Goal: Task Accomplishment & Management: Complete application form

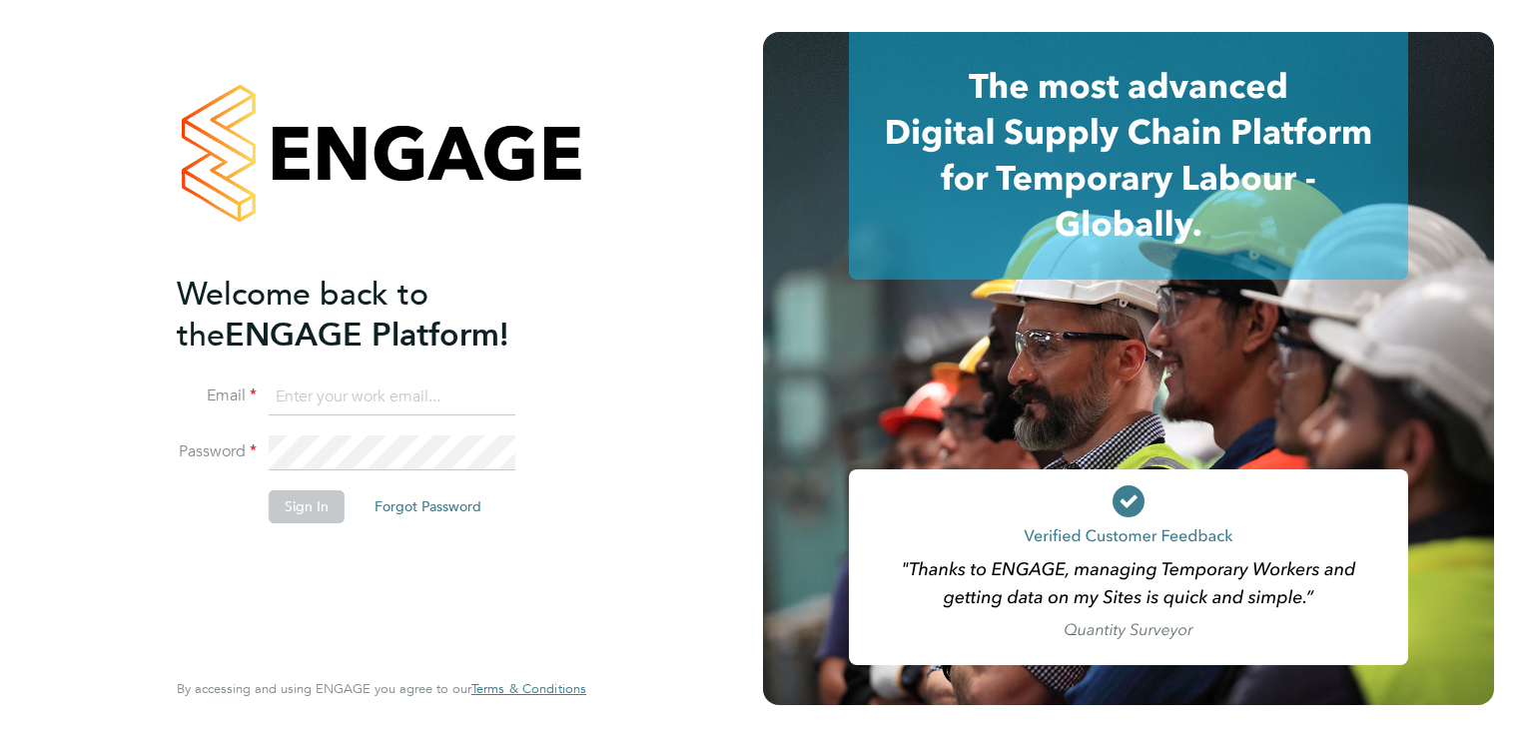
type input "[EMAIL_ADDRESS][DOMAIN_NAME]"
click at [281, 506] on button "Sign In" at bounding box center [307, 506] width 76 height 32
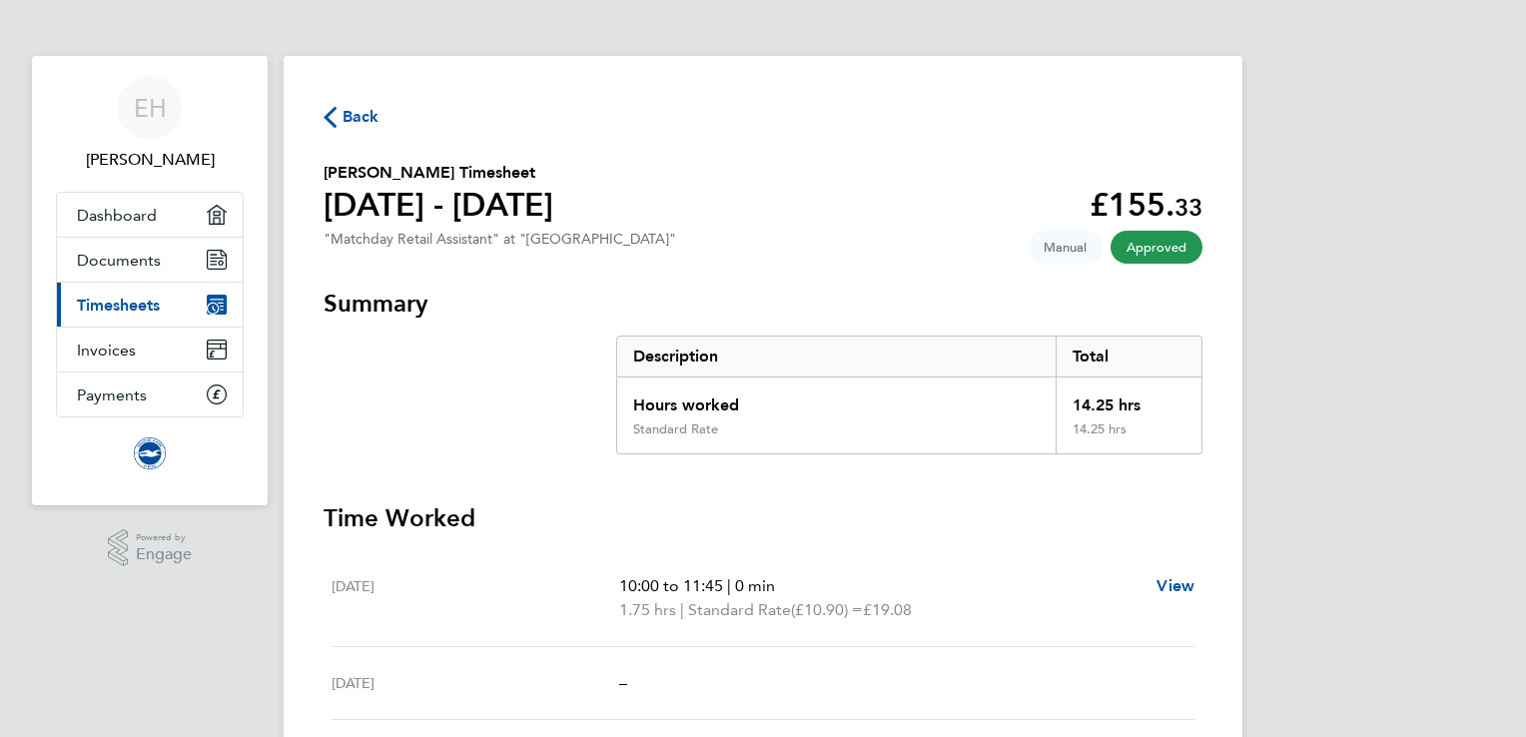
click at [184, 312] on link "Current page: Timesheets" at bounding box center [150, 305] width 186 height 44
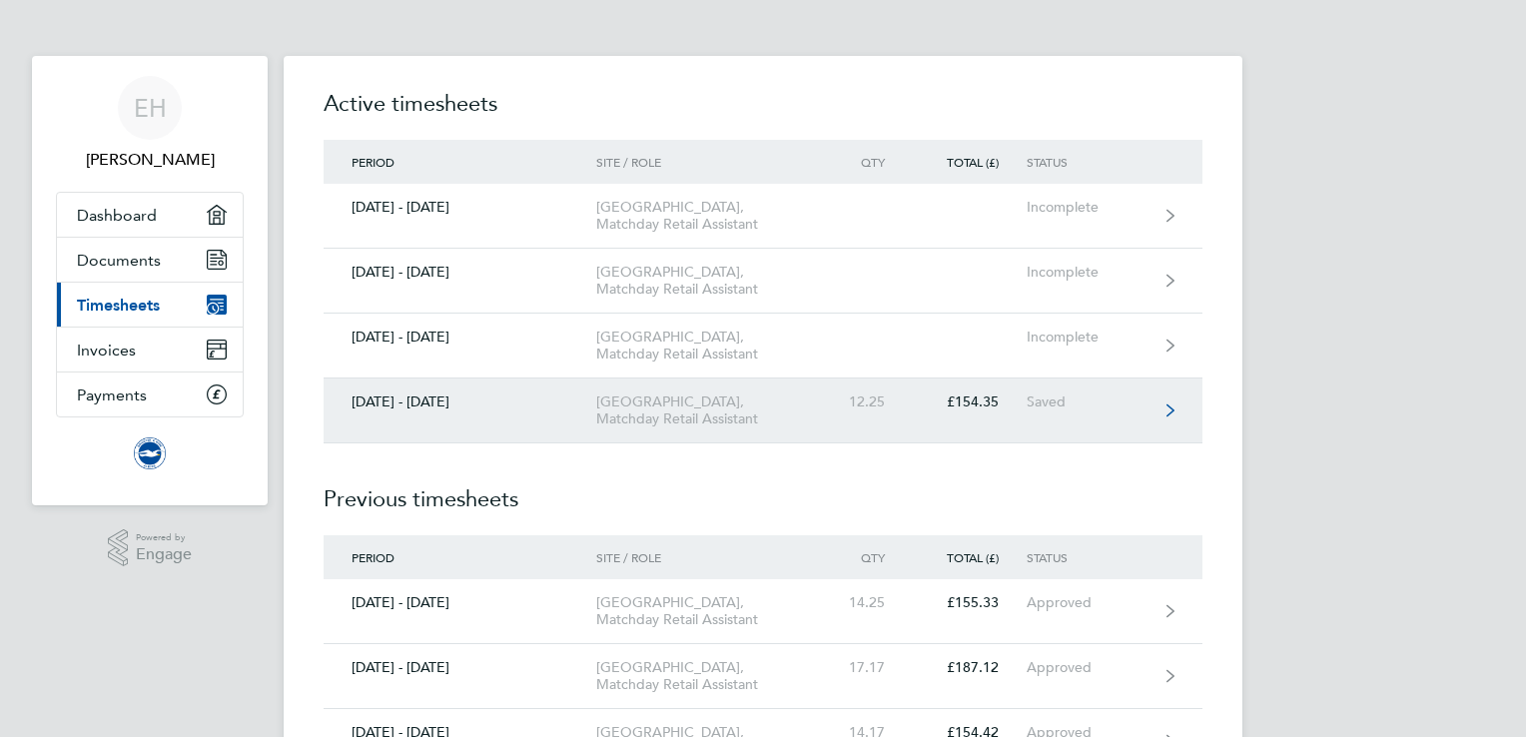
click at [592, 443] on link "[DATE] - [DATE] [GEOGRAPHIC_DATA], Matchday Retail Assistant 12.25 £154.35 Saved" at bounding box center [763, 411] width 879 height 65
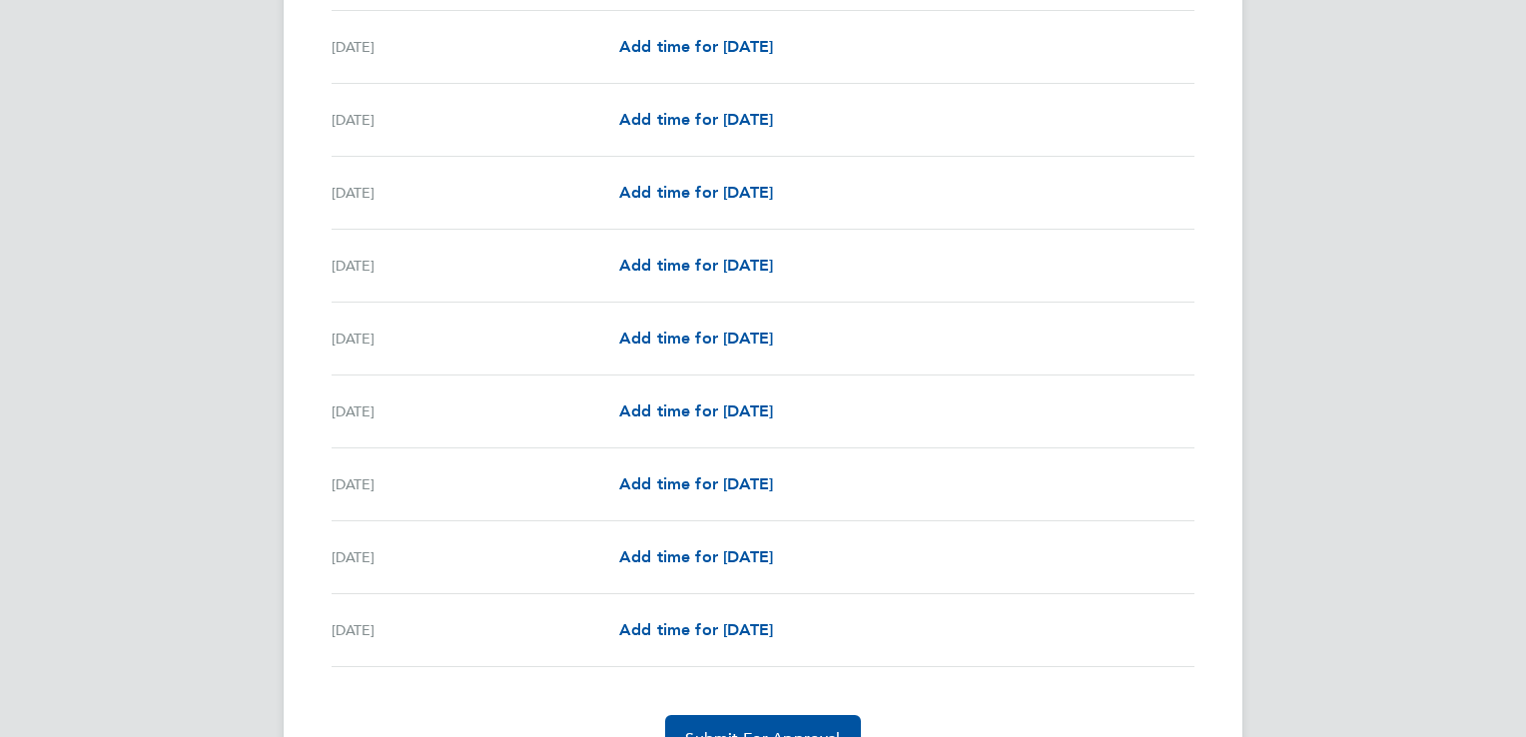
scroll to position [2297, 0]
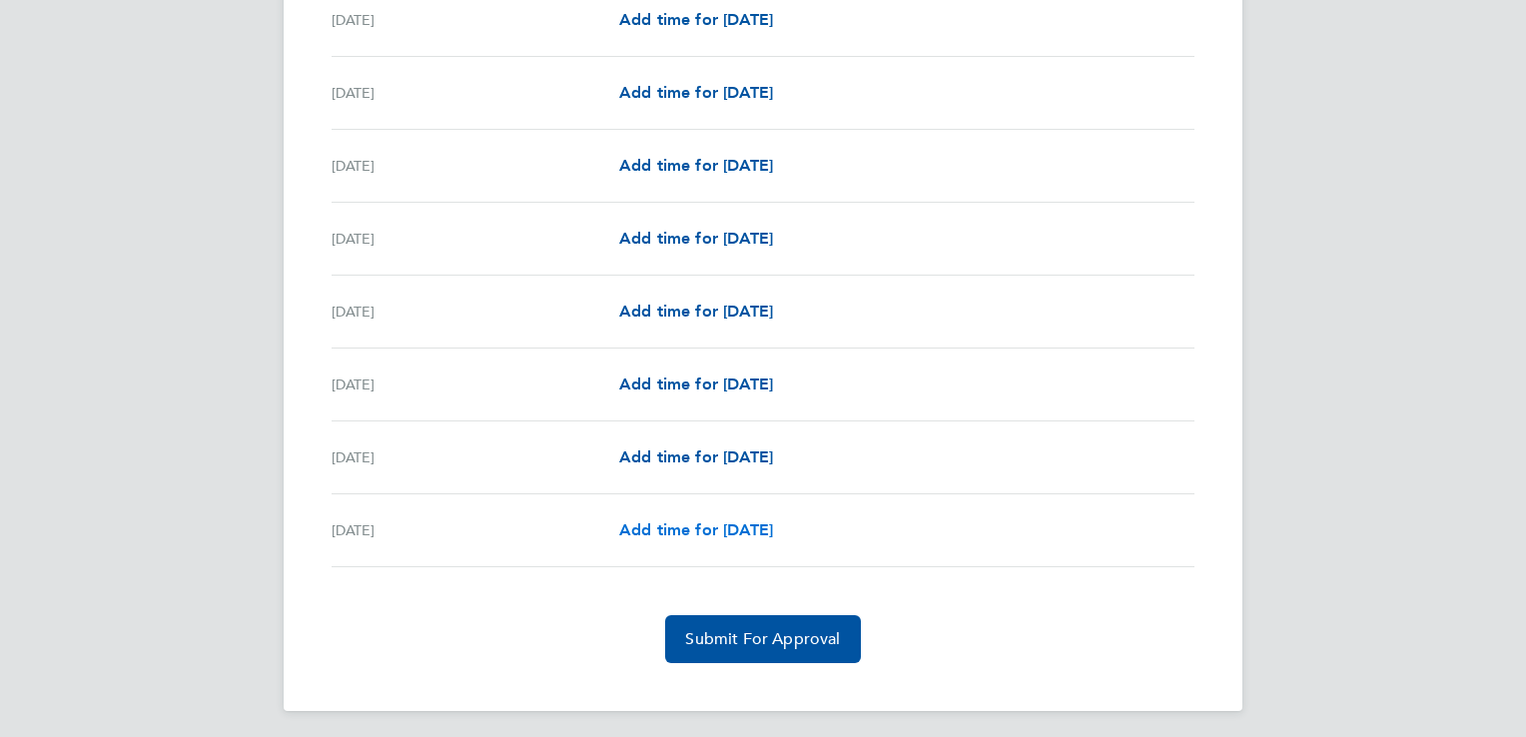
click at [678, 529] on span "Add time for [DATE]" at bounding box center [696, 529] width 154 height 19
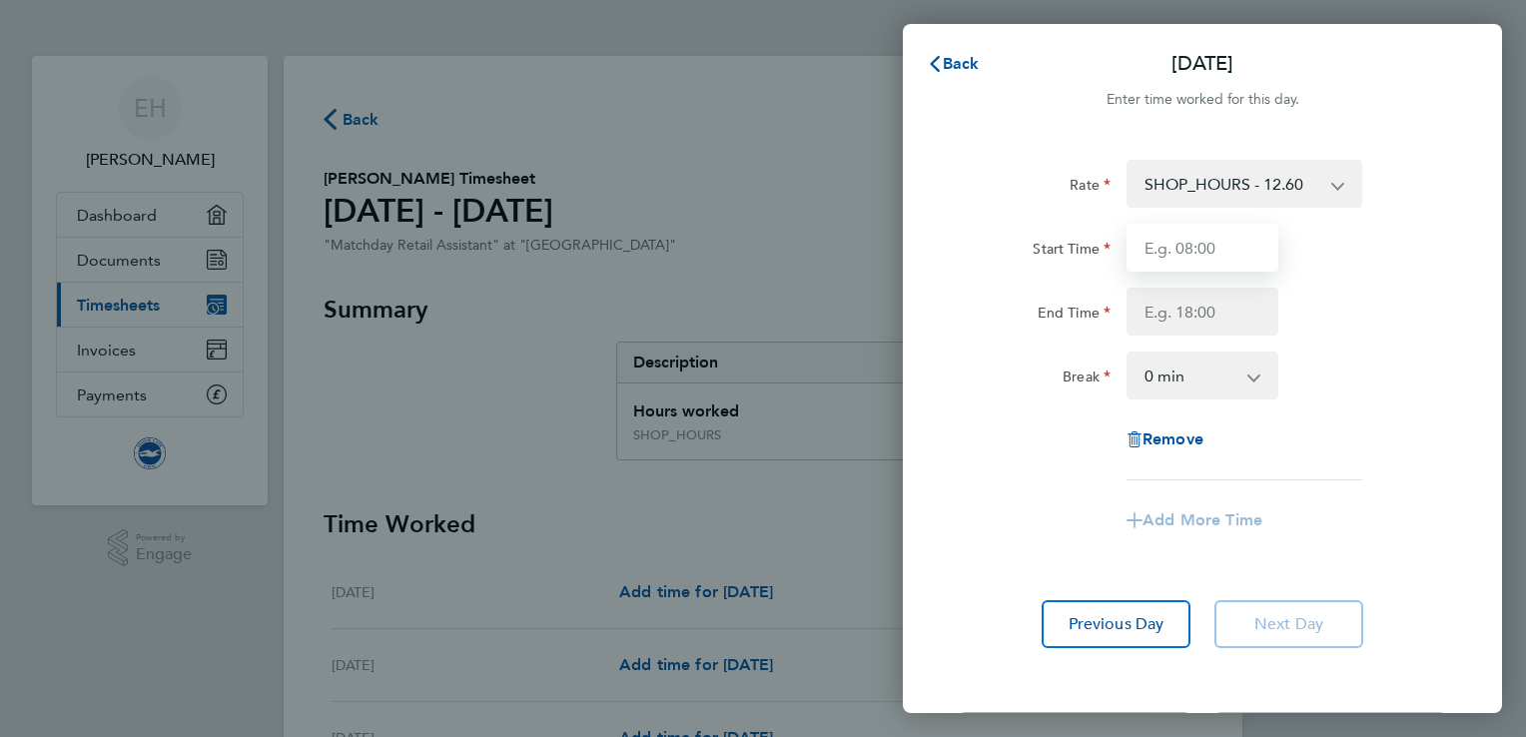
click at [1202, 246] on input "Start Time" at bounding box center [1203, 248] width 152 height 48
type input "10:30"
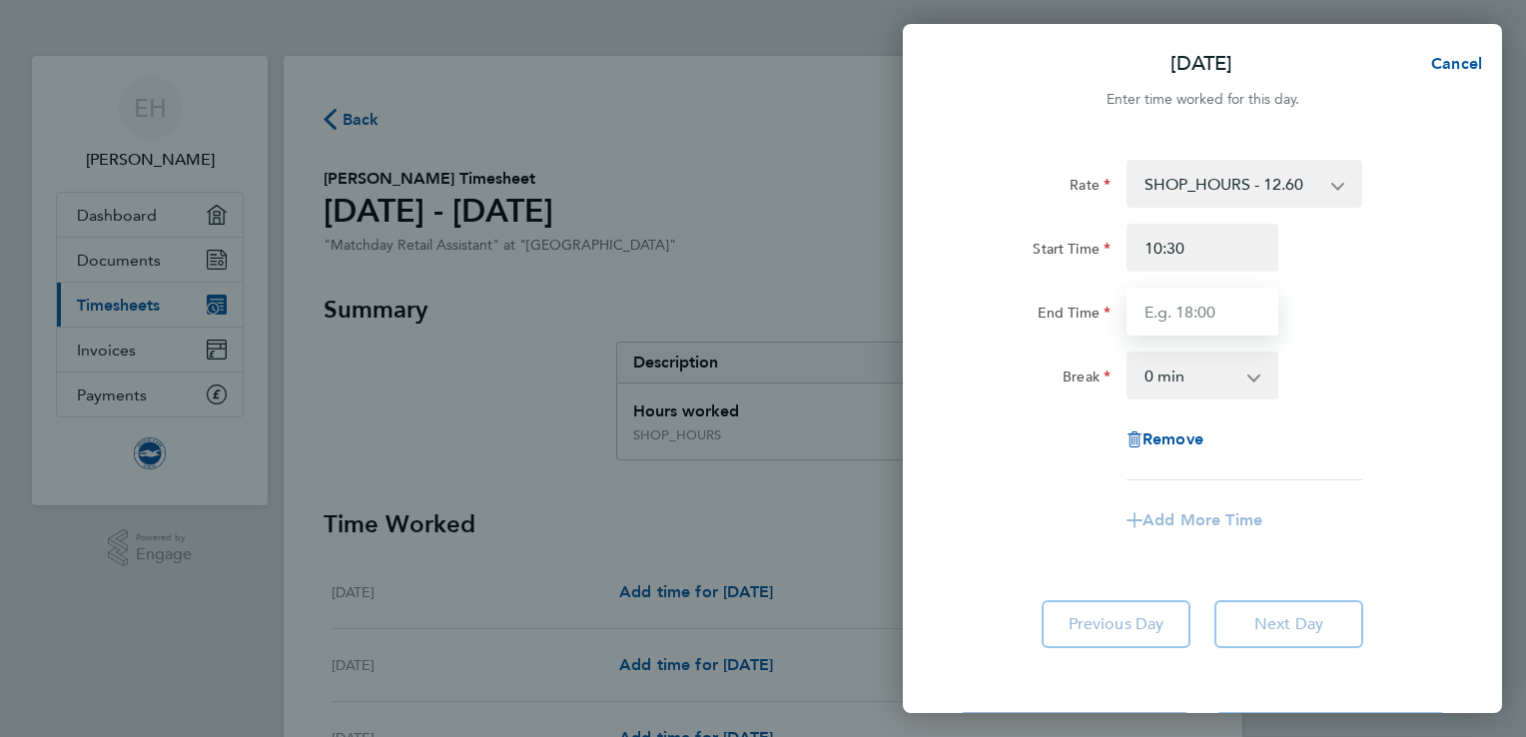
click at [1196, 314] on input "End Time" at bounding box center [1203, 312] width 152 height 48
type input "17:45"
click at [1210, 366] on select "0 min 15 min 30 min 45 min 60 min 75 min 90 min" at bounding box center [1191, 376] width 124 height 44
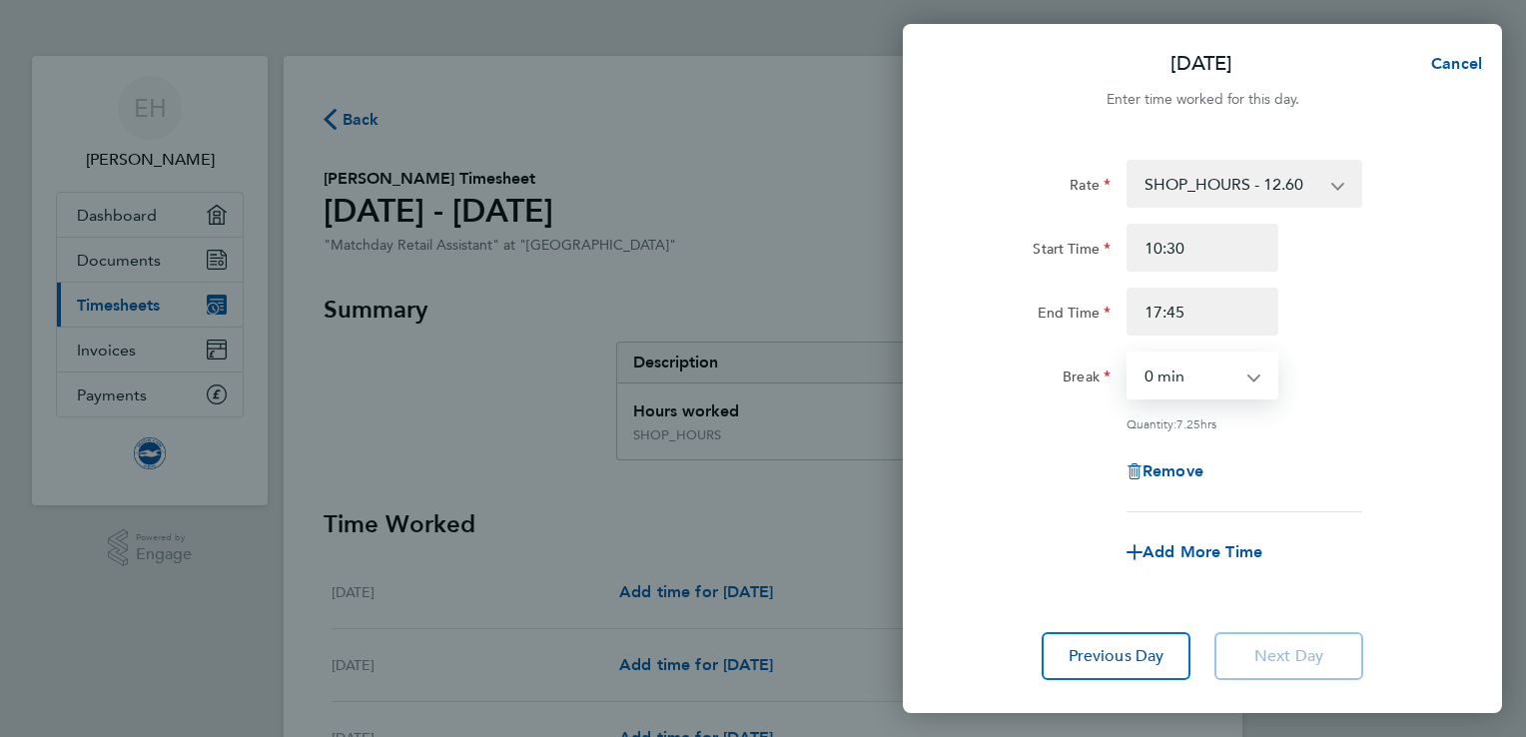
select select "60"
click at [1129, 354] on select "0 min 15 min 30 min 45 min 60 min 75 min 90 min" at bounding box center [1191, 376] width 124 height 44
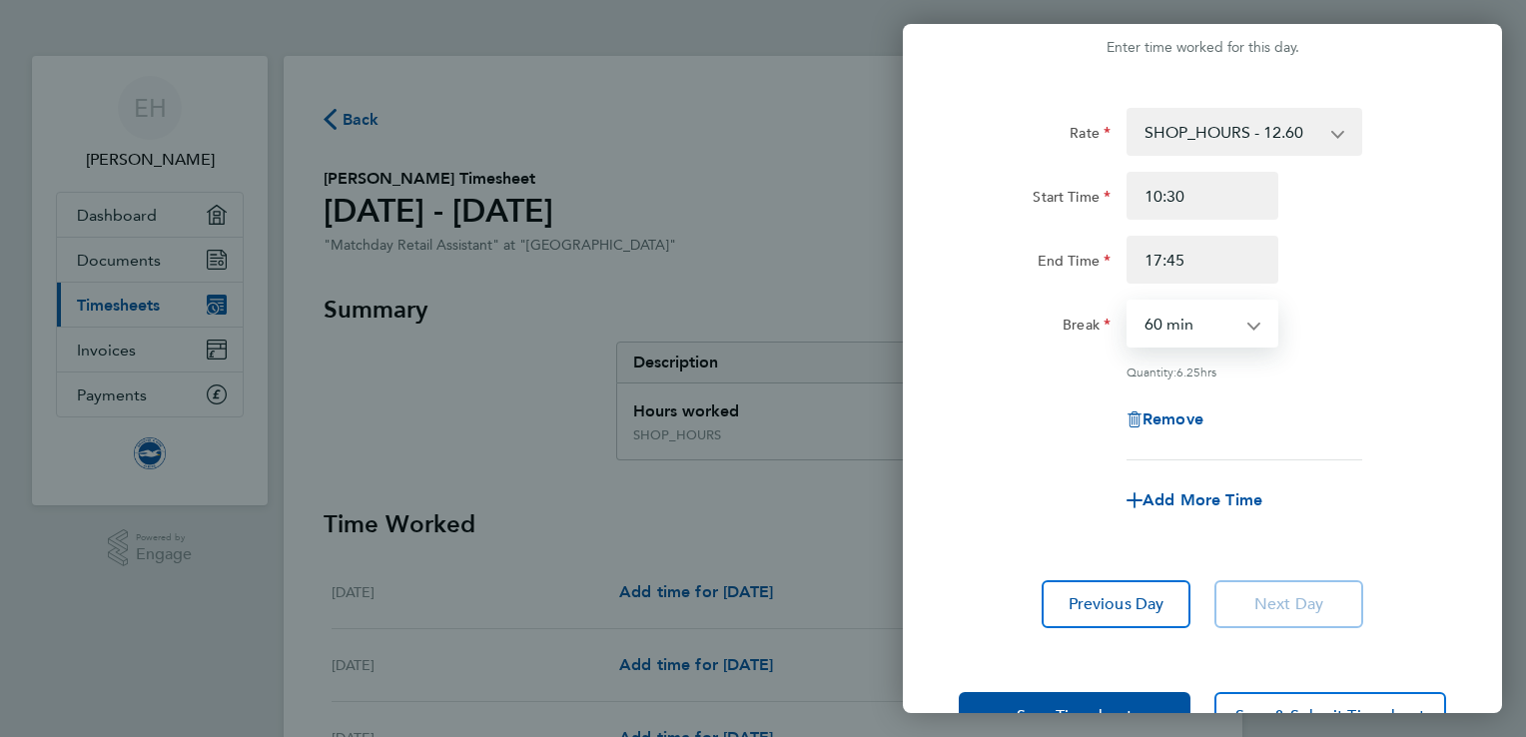
scroll to position [116, 0]
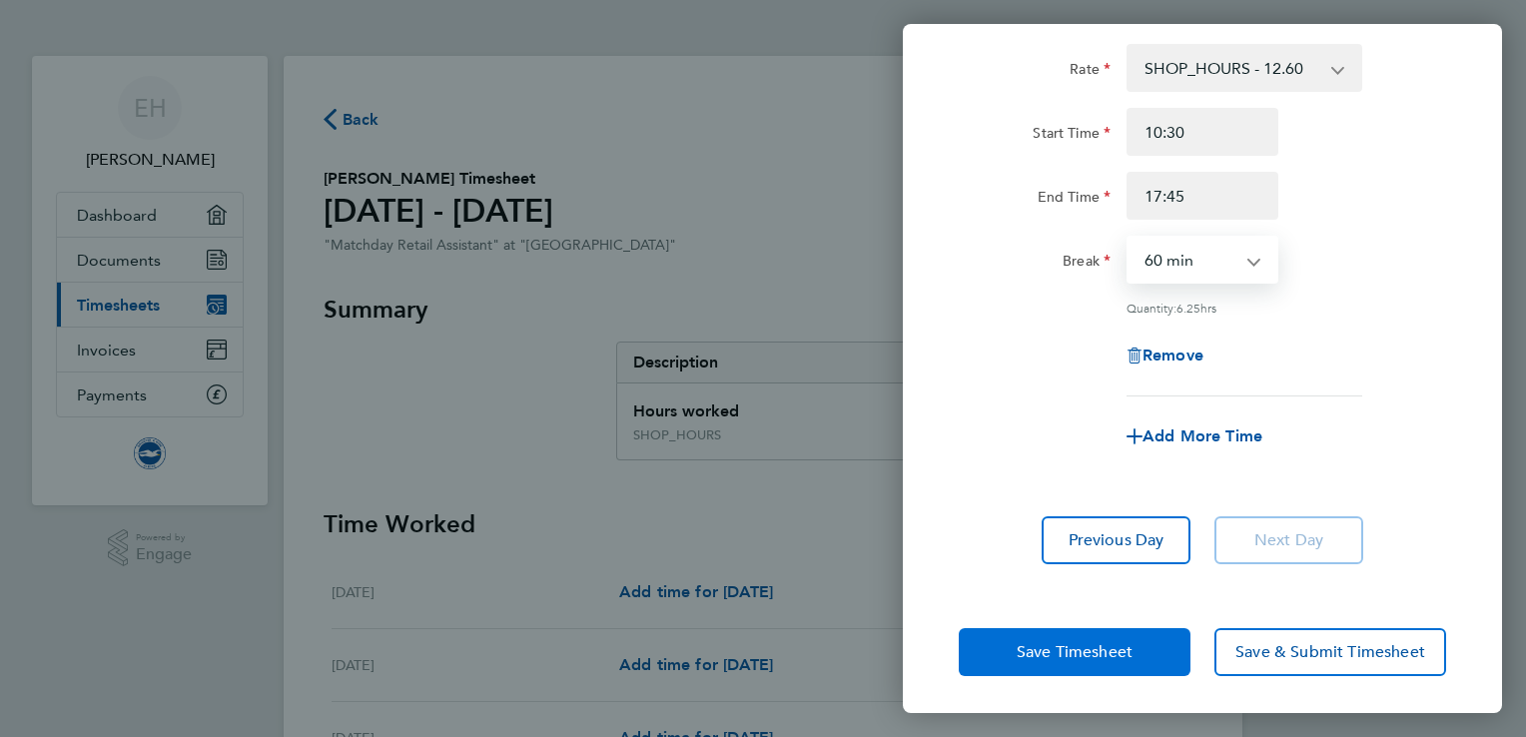
click at [1065, 645] on span "Save Timesheet" at bounding box center [1075, 652] width 116 height 20
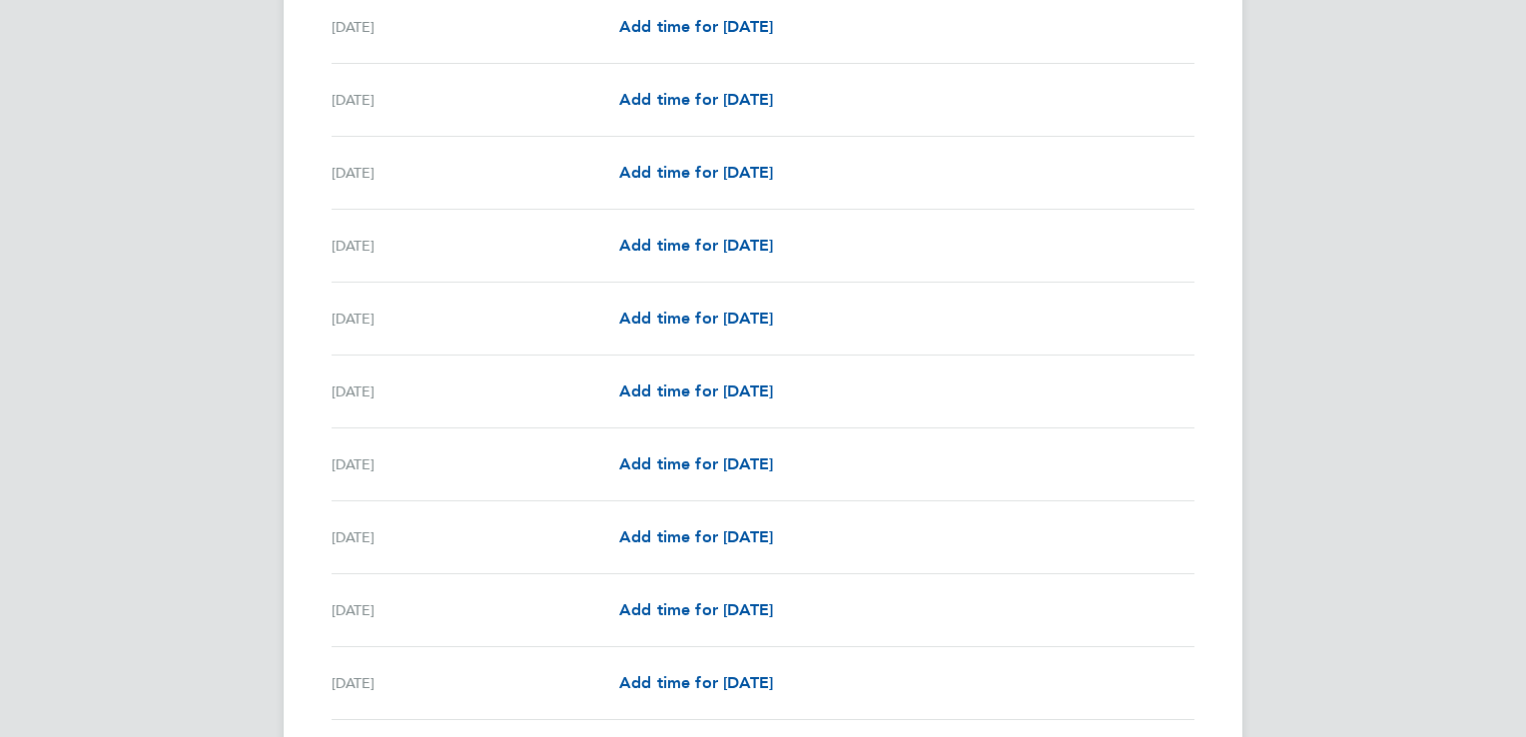
scroll to position [2321, 0]
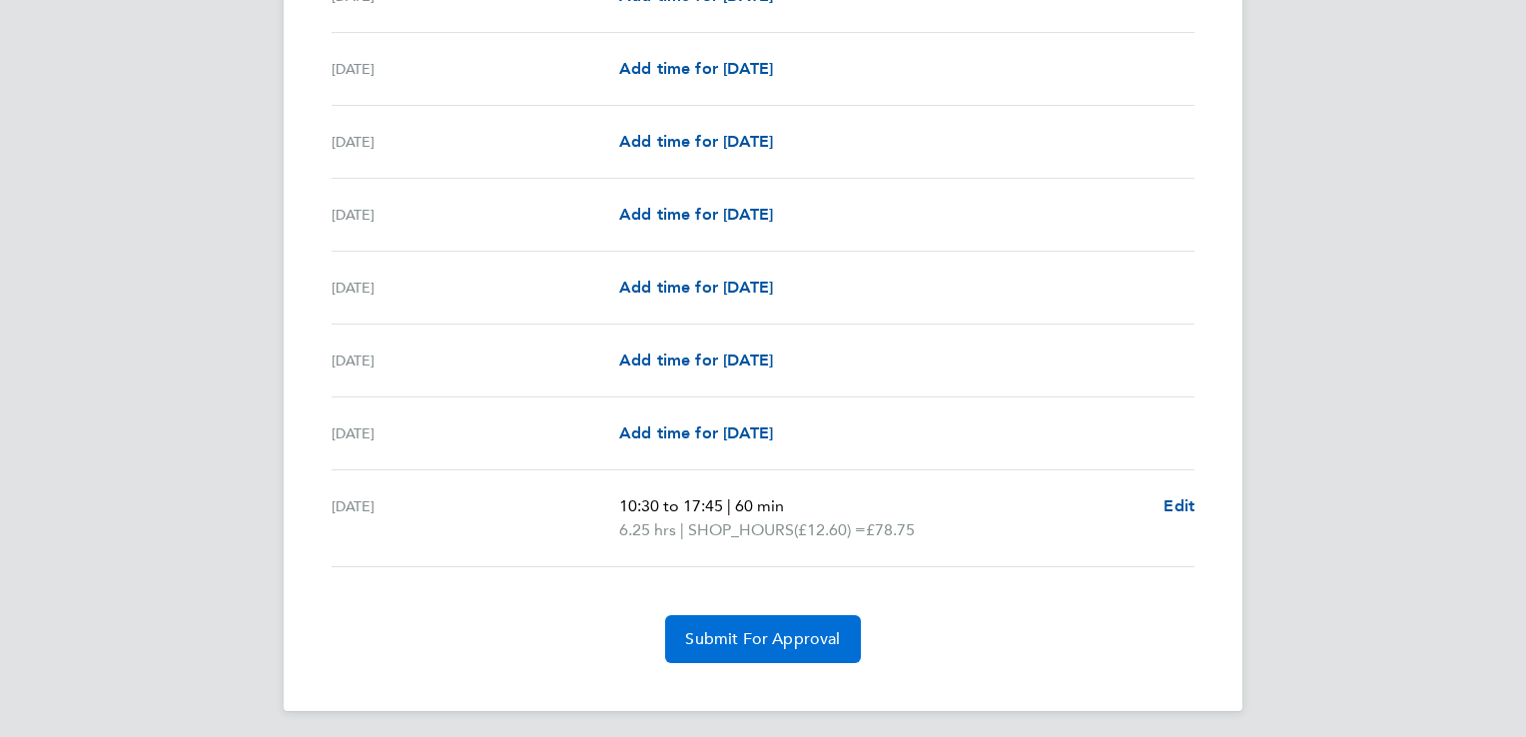
click at [735, 630] on span "Submit For Approval" at bounding box center [762, 639] width 155 height 20
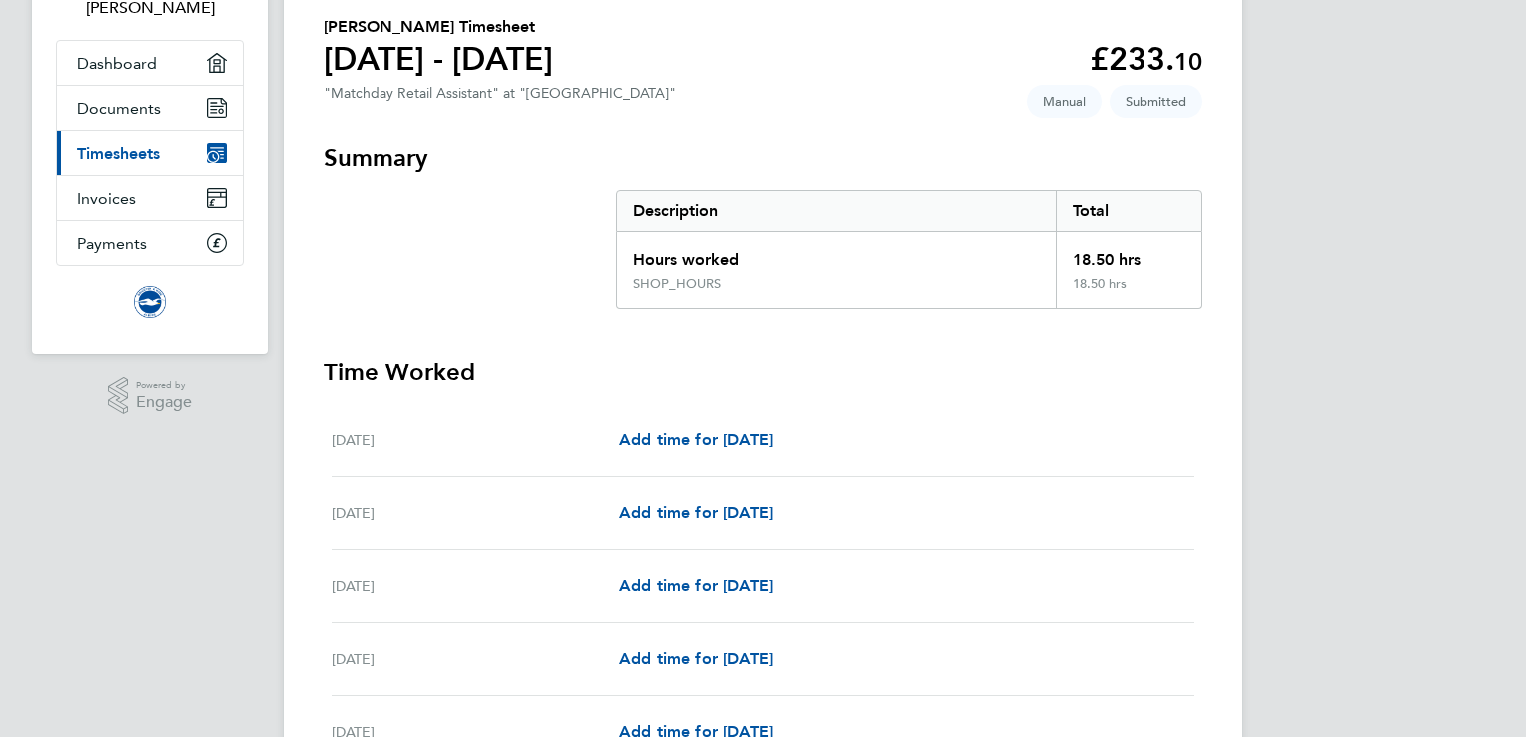
scroll to position [0, 0]
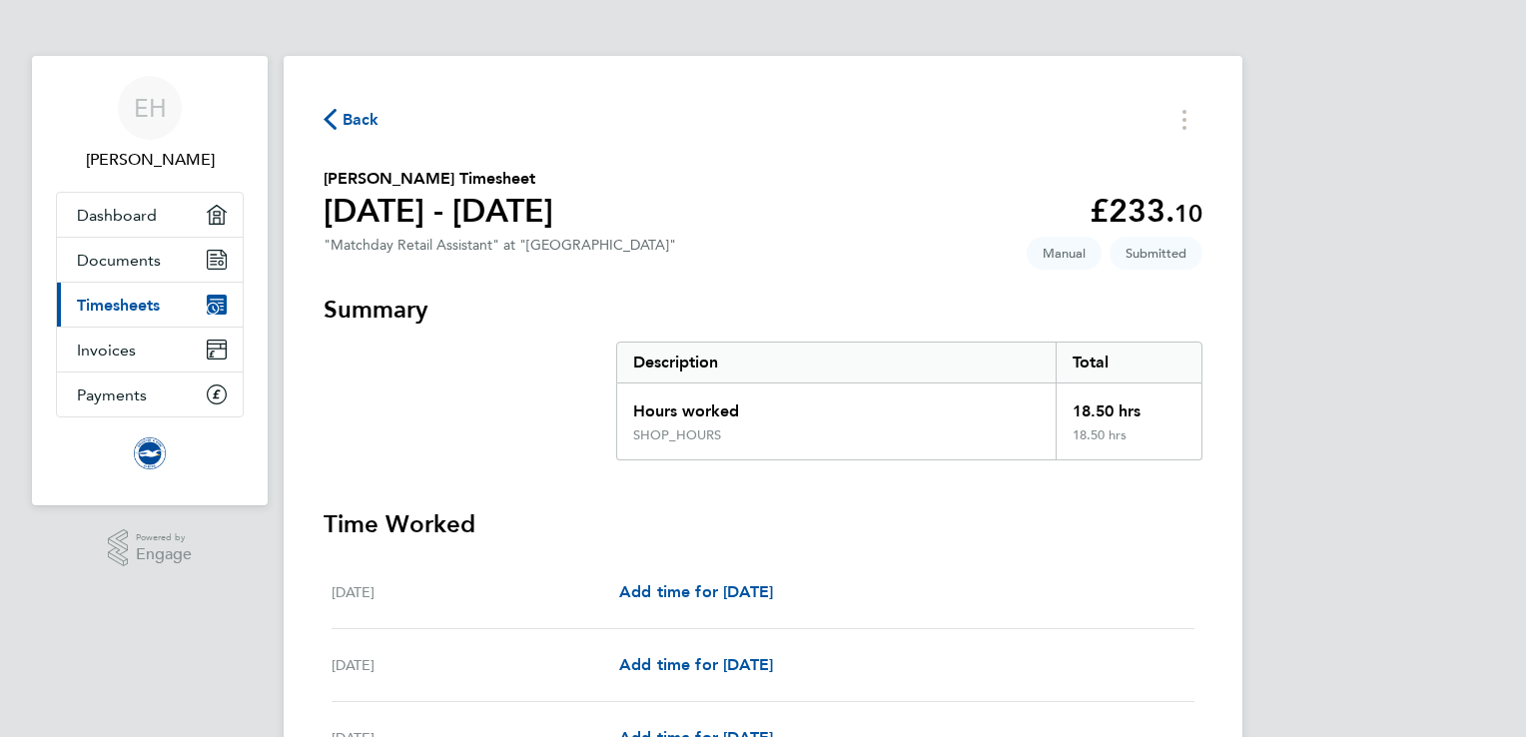
click at [134, 293] on link "Current page: Timesheets" at bounding box center [150, 305] width 186 height 44
